Goal: Check status: Check status

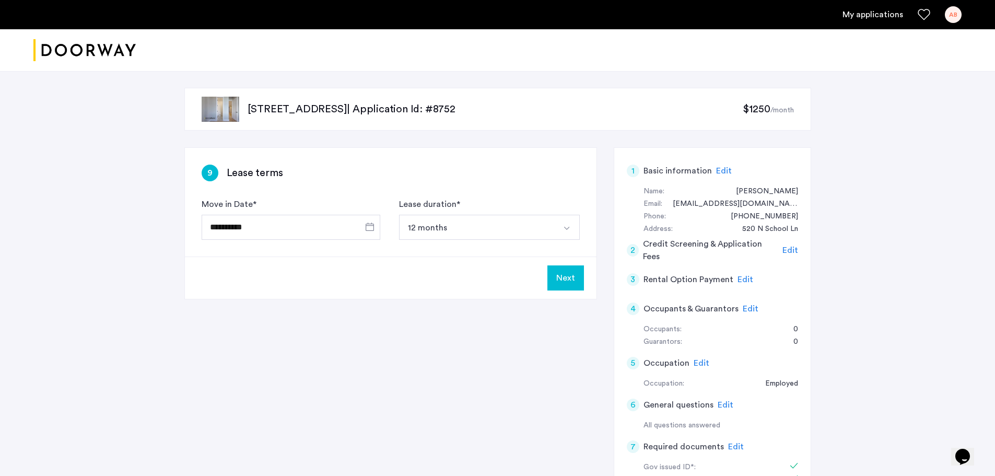
click at [253, 108] on p "[STREET_ADDRESS] | Application Id: #8752" at bounding box center [494, 109] width 495 height 15
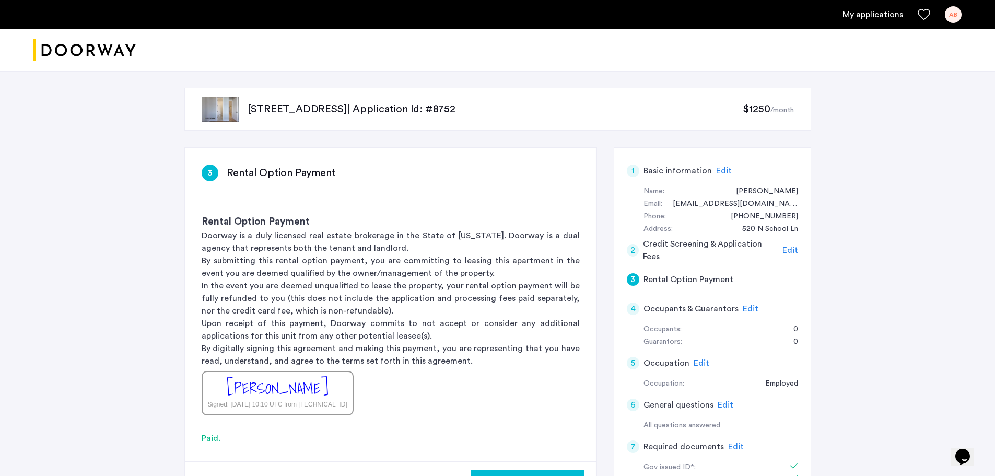
click at [866, 15] on link "My applications" at bounding box center [872, 14] width 61 height 13
